Goal: Task Accomplishment & Management: Manage account settings

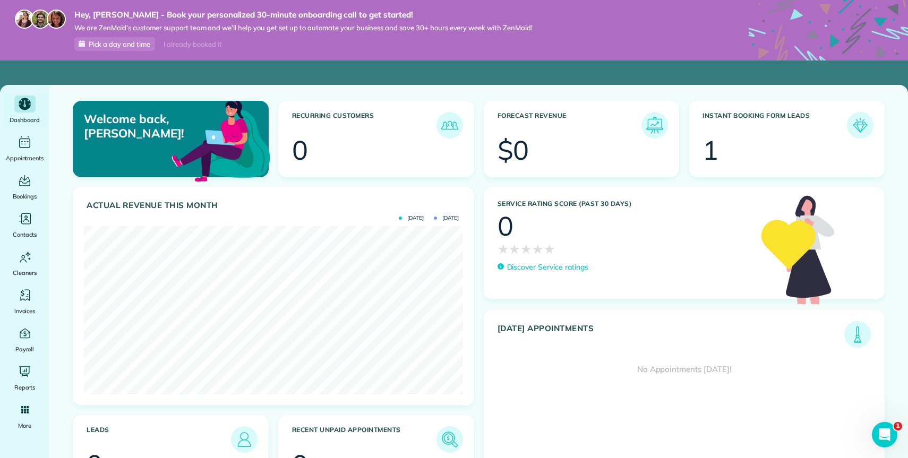
click at [764, 133] on h3 "Instant Booking Form Leads" at bounding box center [775, 125] width 145 height 27
click at [708, 155] on div "1" at bounding box center [711, 150] width 16 height 27
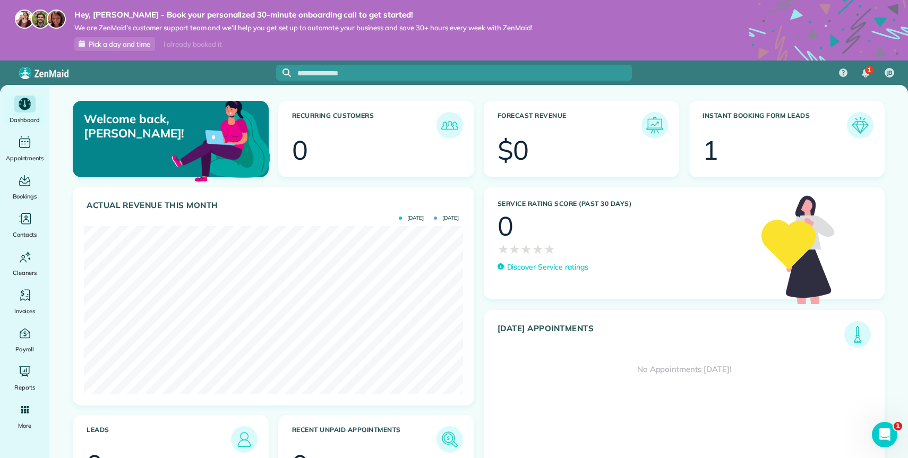
click at [860, 123] on img at bounding box center [860, 125] width 24 height 24
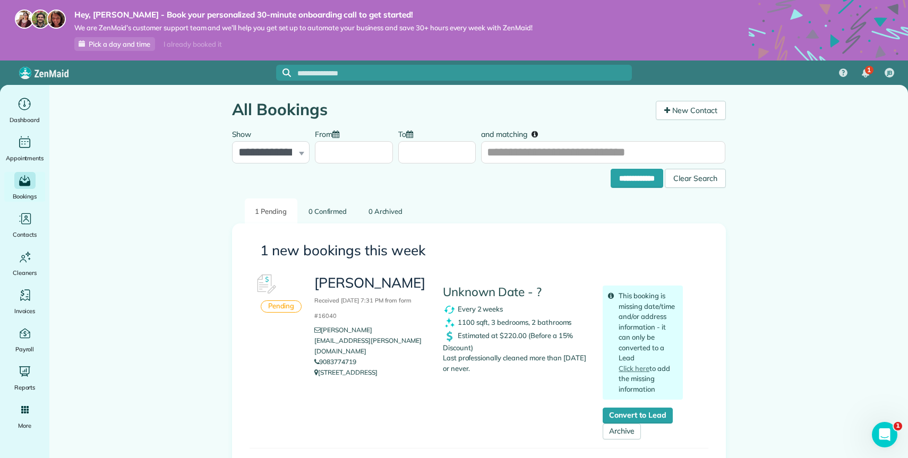
scroll to position [14, 0]
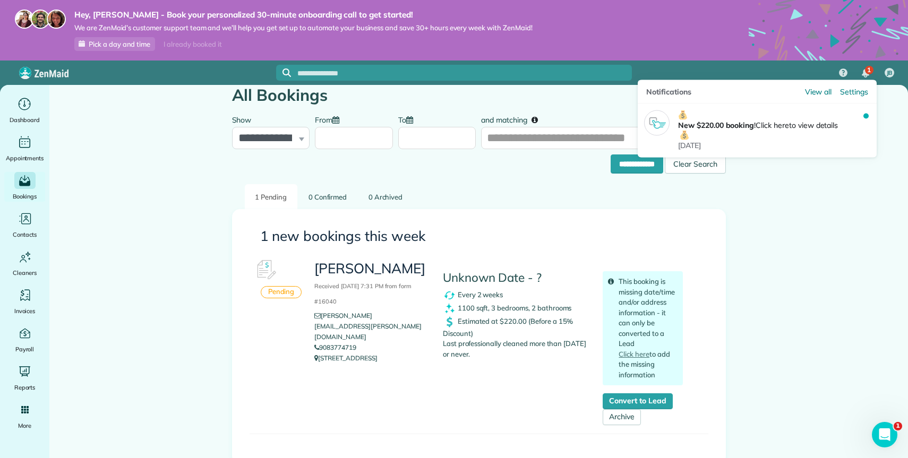
click at [868, 69] on span "1" at bounding box center [870, 70] width 4 height 9
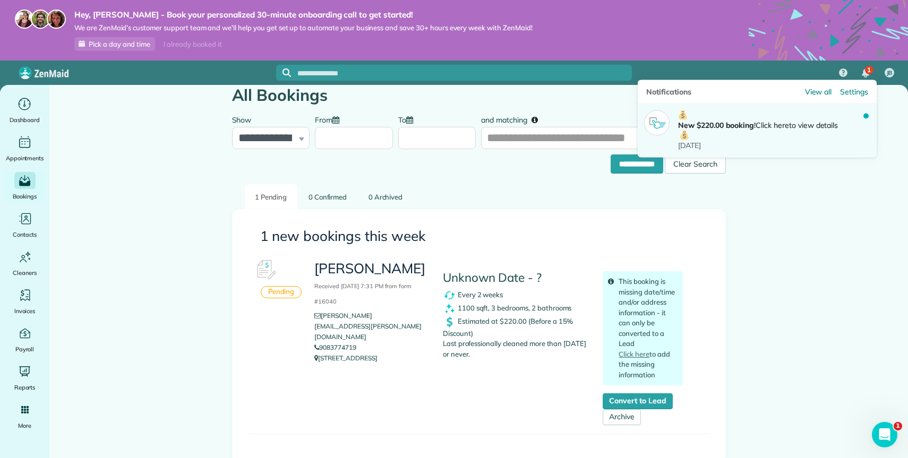
click at [820, 125] on p "New $220.00 booking ! Click here to view details" at bounding box center [770, 126] width 185 height 30
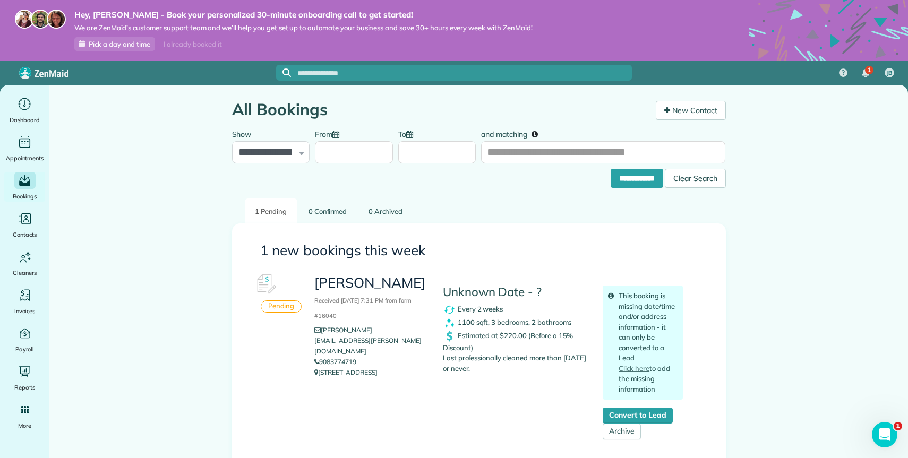
scroll to position [14, 0]
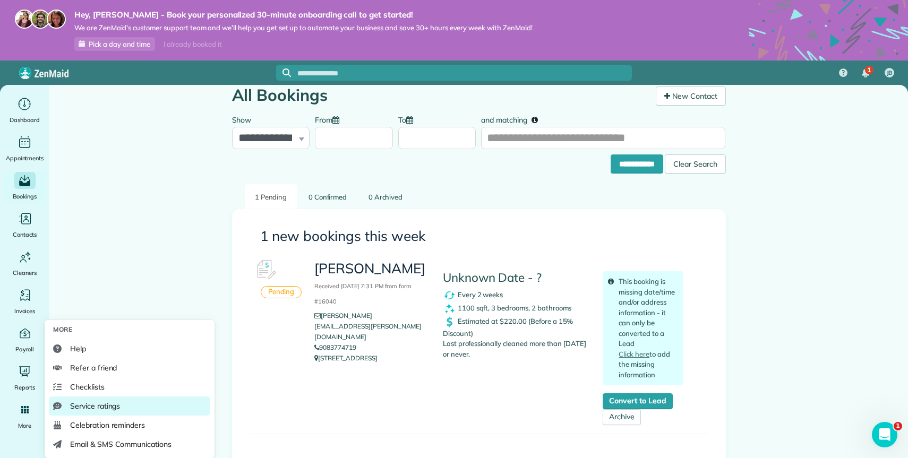
click at [168, 409] on link "Service ratings" at bounding box center [130, 406] width 162 height 19
click at [88, 409] on span "Service ratings" at bounding box center [95, 406] width 50 height 11
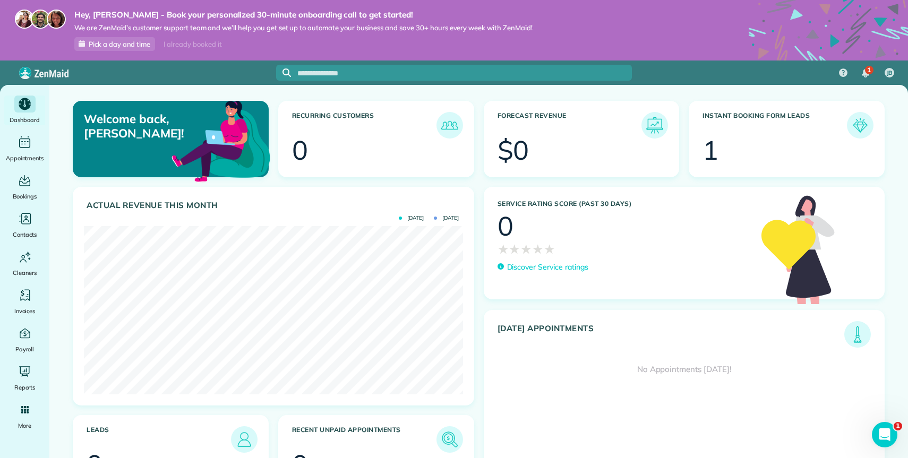
click at [474, 325] on div "Actual Revenue this month Oct 2025 Sept 2025 $ 0" at bounding box center [274, 301] width 418 height 228
click at [24, 304] on div "Main" at bounding box center [24, 295] width 21 height 17
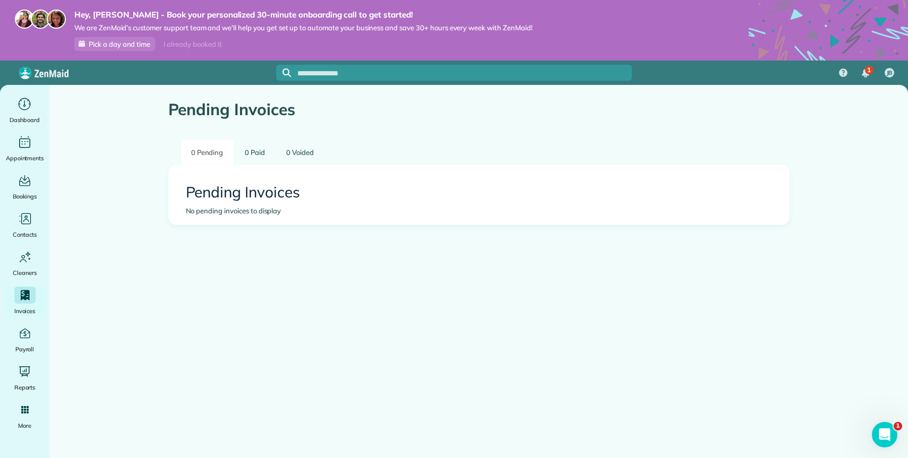
click at [301, 375] on main "Pending Invoices 0 Pending 0 Paid 0 Voided Pending Invoices No pending invoices…" at bounding box center [478, 314] width 859 height 458
click at [126, 354] on main "Pending Invoices 0 Pending 0 Paid 0 Voided Pending Invoices No pending invoices…" at bounding box center [478, 314] width 859 height 458
